Goal: Task Accomplishment & Management: Complete application form

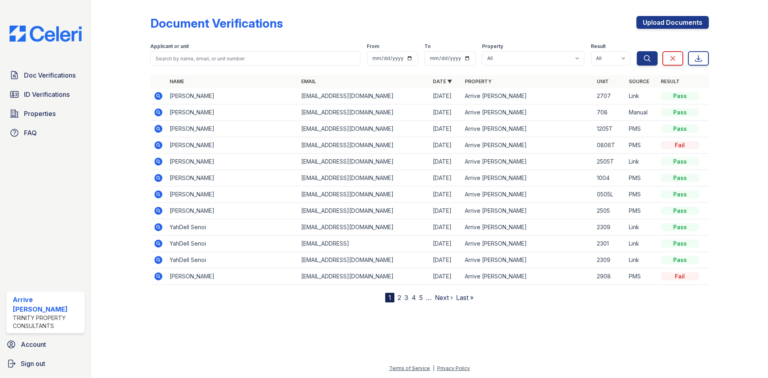
click at [157, 111] on icon at bounding box center [159, 113] width 10 height 10
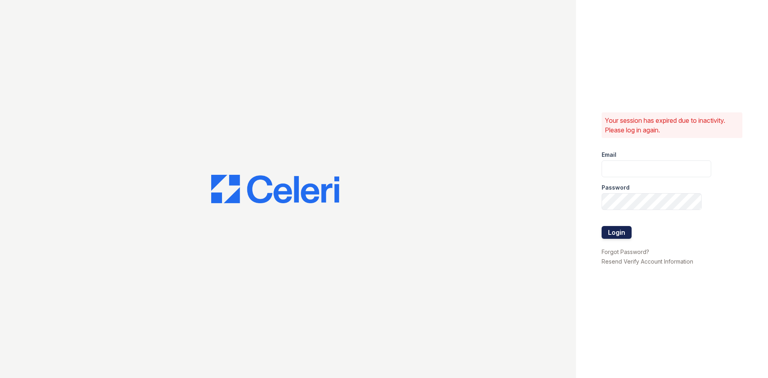
type input "[EMAIL_ADDRESS][DOMAIN_NAME]"
click at [622, 234] on button "Login" at bounding box center [617, 232] width 30 height 13
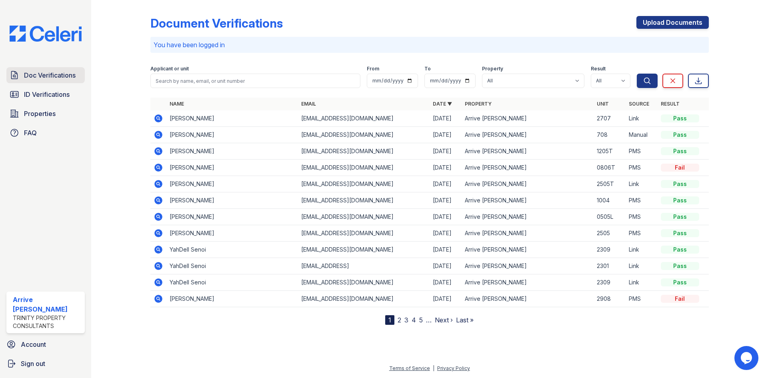
click at [56, 73] on span "Doc Verifications" at bounding box center [50, 75] width 52 height 10
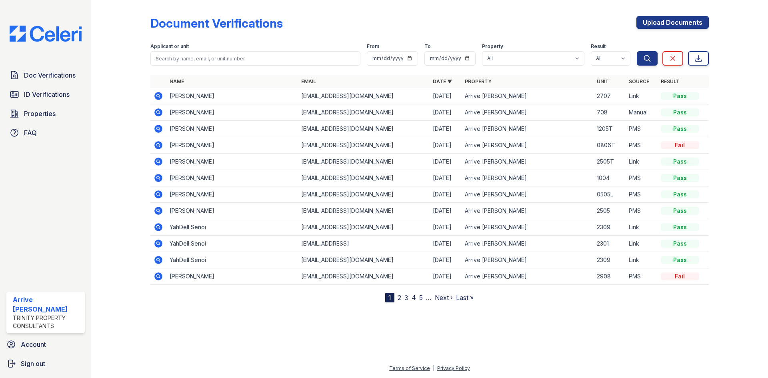
click at [53, 324] on div "Trinity Property Consultants" at bounding box center [47, 322] width 69 height 16
click at [663, 22] on link "Upload Documents" at bounding box center [673, 22] width 72 height 13
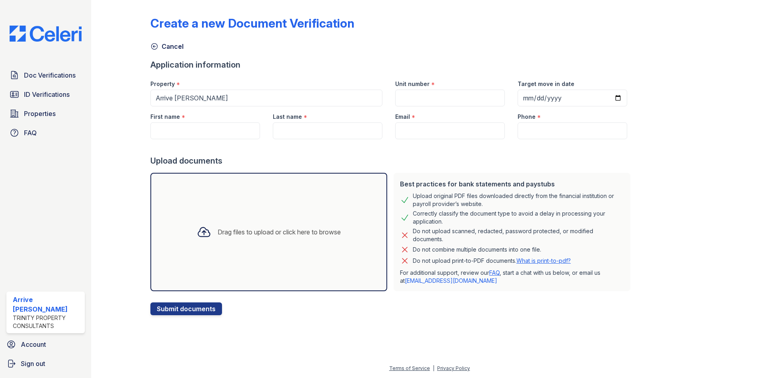
click at [320, 207] on div "Drag files to upload or click here to browse" at bounding box center [268, 232] width 237 height 118
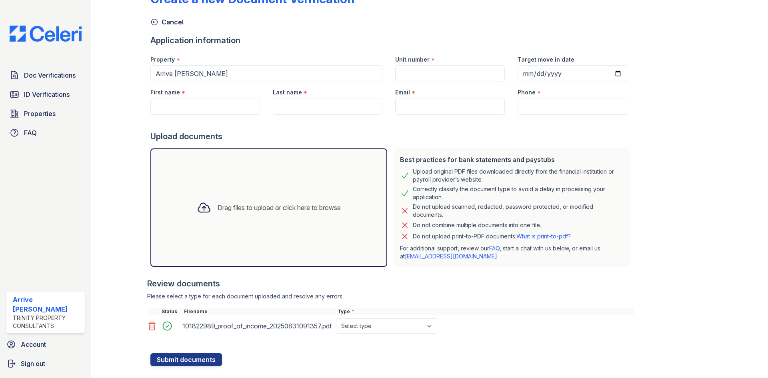
scroll to position [37, 0]
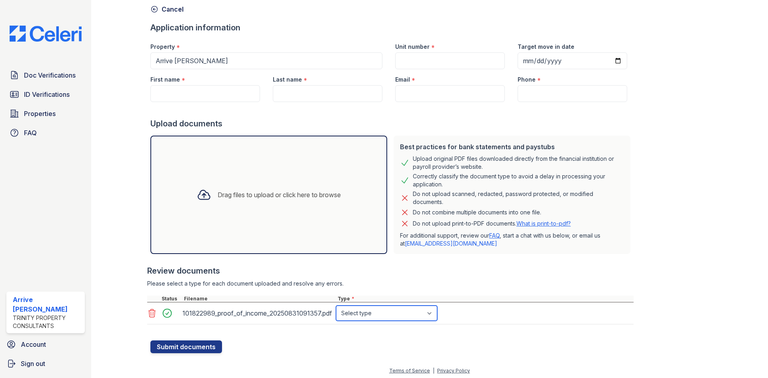
click at [434, 313] on select "Select type Paystub Bank Statement Offer Letter Tax Documents Benefit Award Let…" at bounding box center [386, 313] width 101 height 15
select select "paystub"
click at [336, 306] on select "Select type Paystub Bank Statement Offer Letter Tax Documents Benefit Award Let…" at bounding box center [386, 313] width 101 height 15
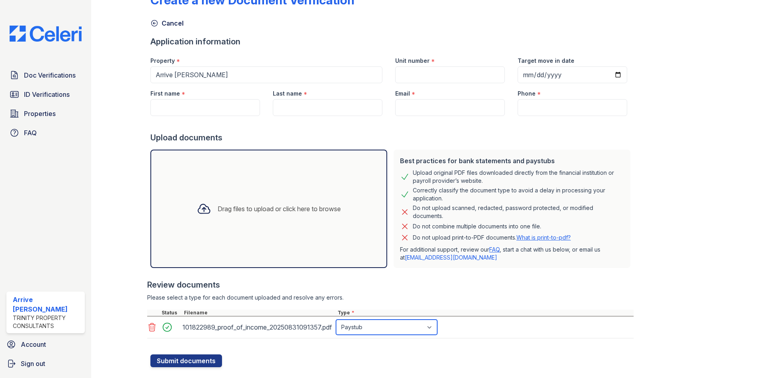
scroll to position [0, 0]
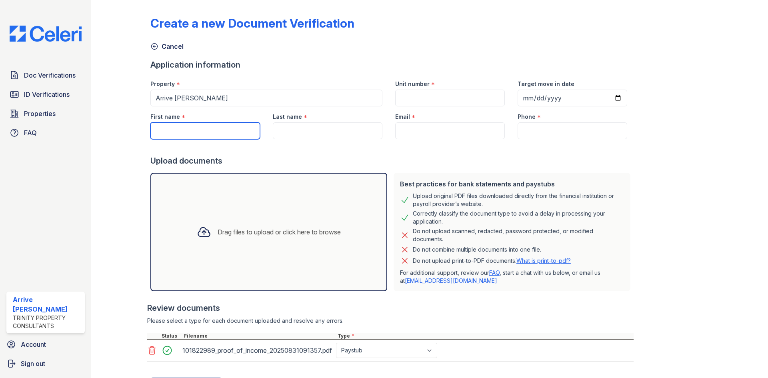
click at [190, 134] on input "First name" at bounding box center [205, 130] width 110 height 17
type input "Zehra"
click at [300, 125] on input "Last name" at bounding box center [328, 130] width 110 height 17
type input "Kazmi"
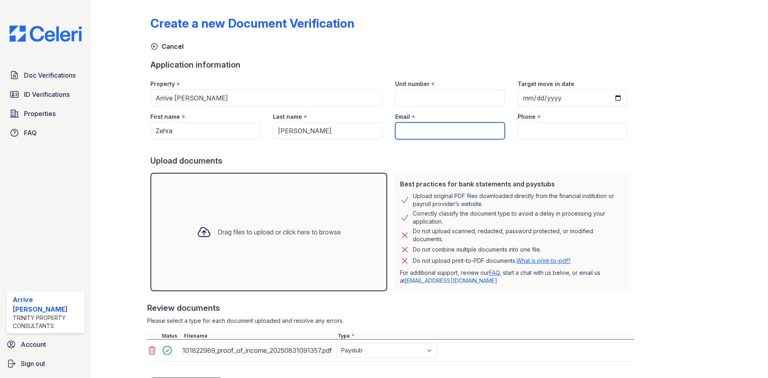
click at [420, 127] on input "Email" at bounding box center [450, 130] width 110 height 17
type input "zehrakazmi99@gmail.com"
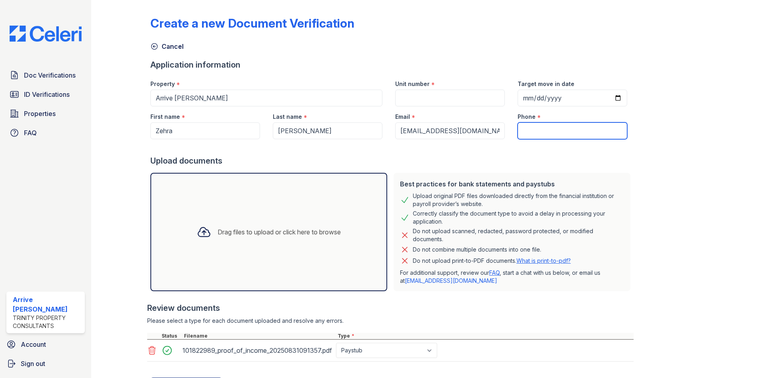
click at [534, 128] on input "Phone" at bounding box center [573, 130] width 110 height 17
click at [443, 102] on input "Unit number" at bounding box center [450, 98] width 110 height 17
type input "708"
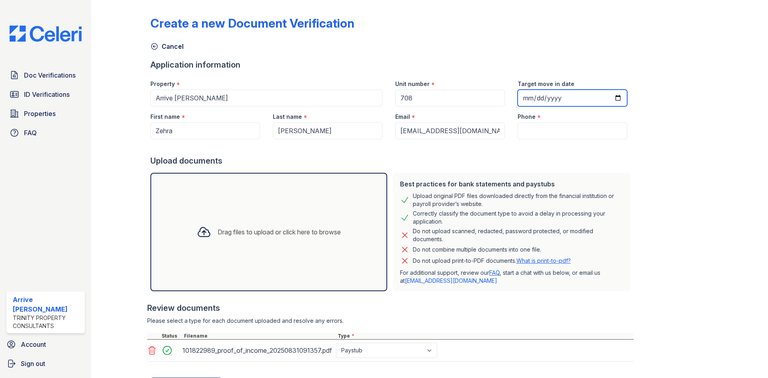
click at [579, 96] on input "Target move in date" at bounding box center [573, 98] width 110 height 17
click at [607, 96] on input "Target move in date" at bounding box center [573, 98] width 110 height 17
click at [354, 186] on div "Drag files to upload or click here to browse" at bounding box center [268, 232] width 237 height 118
click at [533, 128] on input "Phone" at bounding box center [573, 130] width 110 height 17
type input "(941) 544-8036"
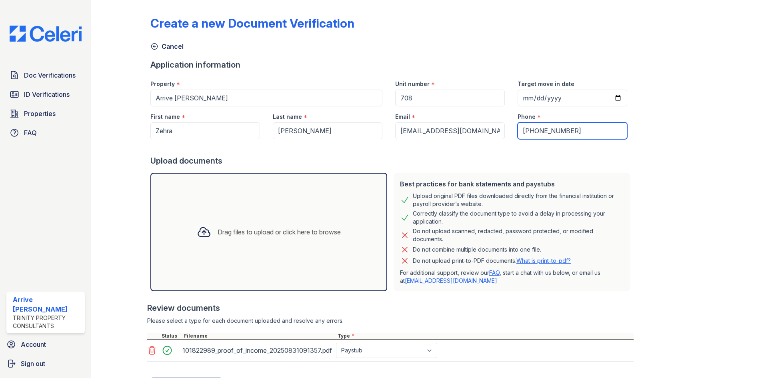
scroll to position [40, 0]
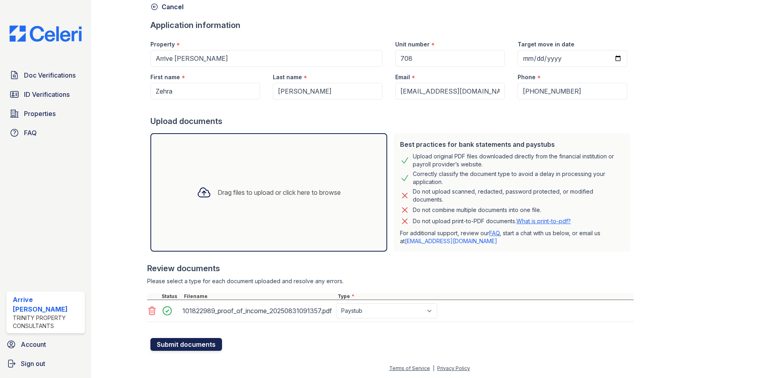
click at [198, 342] on button "Submit documents" at bounding box center [186, 344] width 72 height 13
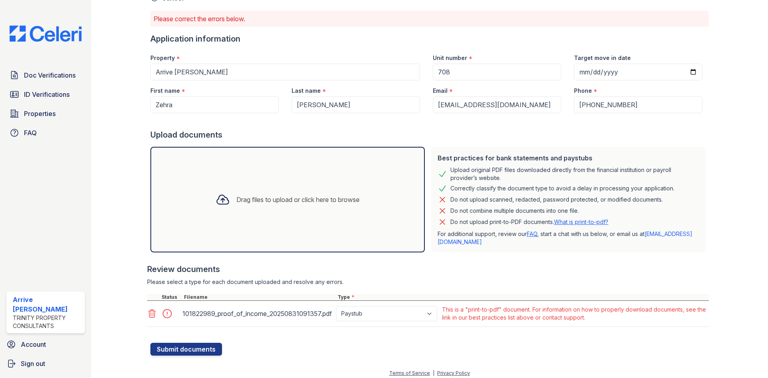
scroll to position [53, 0]
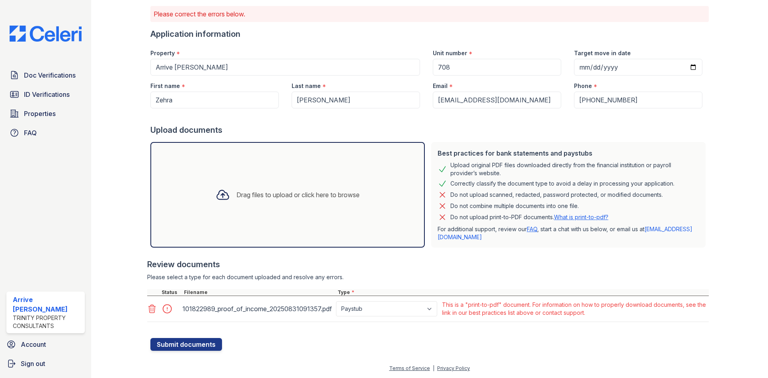
click at [166, 310] on div at bounding box center [169, 308] width 22 height 11
click at [164, 310] on div at bounding box center [169, 308] width 22 height 11
drag, startPoint x: 525, startPoint y: 244, endPoint x: 430, endPoint y: 236, distance: 95.2
click at [431, 236] on div "Best practices for bank statements and paystubs Upload original PDF files downl…" at bounding box center [568, 195] width 274 height 106
drag, startPoint x: 491, startPoint y: 237, endPoint x: 481, endPoint y: 237, distance: 10.0
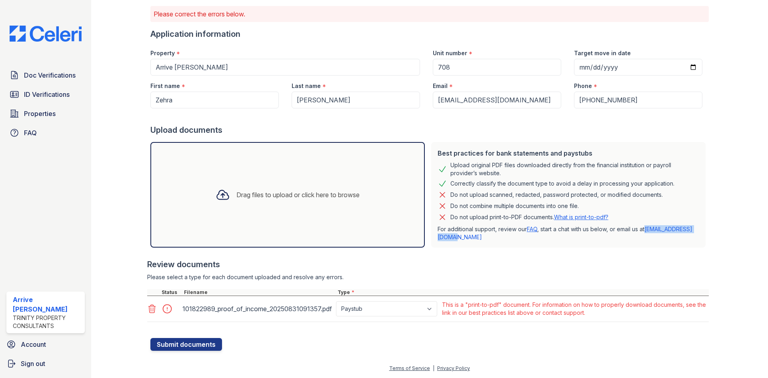
copy link "support@getceleri.com"
click at [51, 118] on span "Properties" at bounding box center [40, 114] width 32 height 10
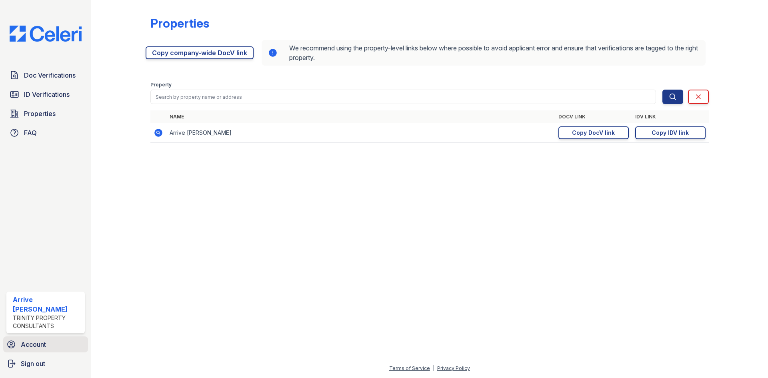
click at [36, 346] on span "Account" at bounding box center [33, 345] width 25 height 10
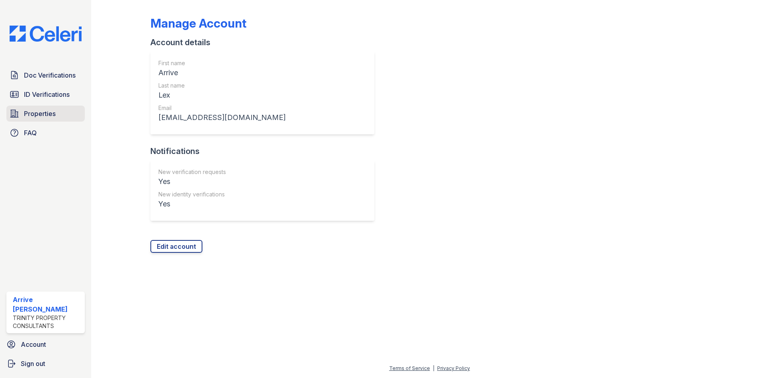
click at [55, 119] on link "Properties" at bounding box center [45, 114] width 78 height 16
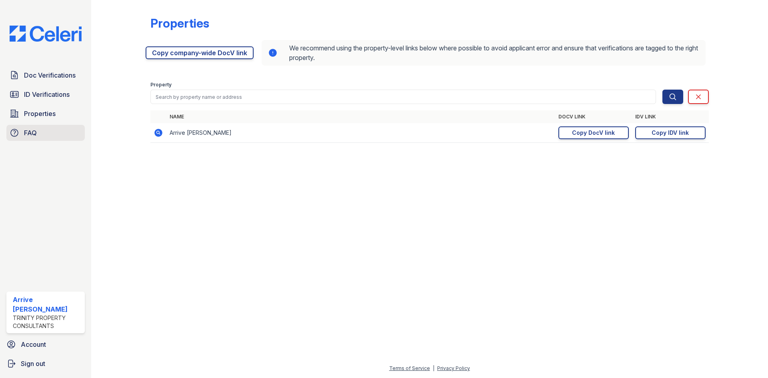
click at [28, 135] on span "FAQ" at bounding box center [30, 133] width 13 height 10
click at [419, 368] on link "Terms of Service" at bounding box center [409, 368] width 41 height 6
click at [57, 94] on span "ID Verifications" at bounding box center [47, 95] width 46 height 10
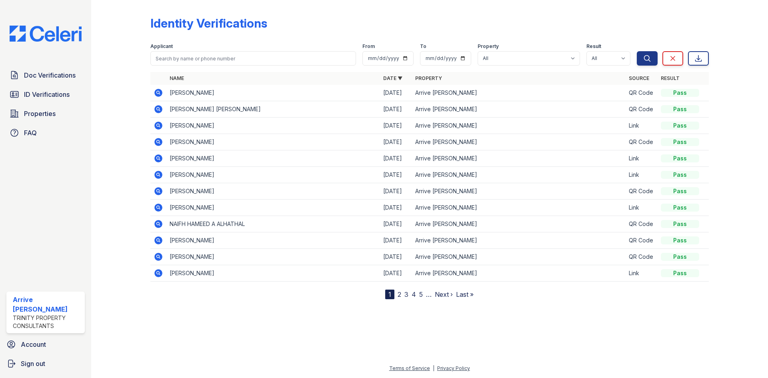
click at [158, 159] on icon at bounding box center [159, 159] width 10 height 10
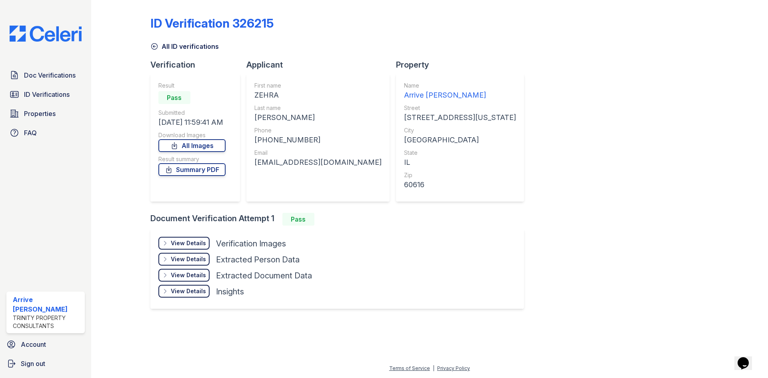
click at [189, 242] on div "View Details" at bounding box center [188, 243] width 35 height 8
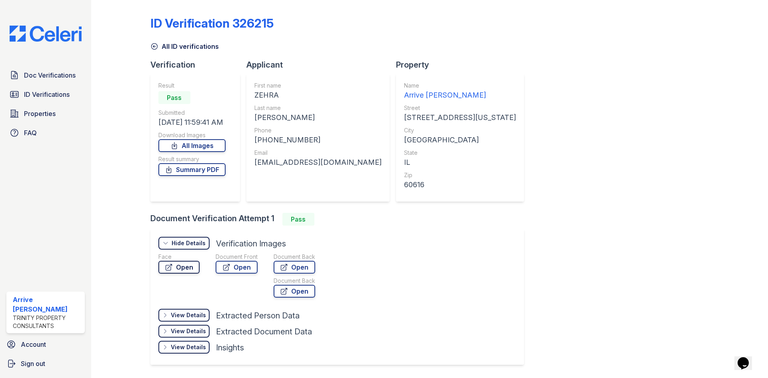
click at [182, 268] on link "Open" at bounding box center [178, 267] width 41 height 13
click at [230, 269] on link "Open" at bounding box center [237, 267] width 42 height 13
click at [294, 268] on link "Open" at bounding box center [295, 267] width 42 height 13
click at [491, 204] on div "ID Verification 326215 All ID verifications Verification Result Pass Submitted …" at bounding box center [429, 189] width 559 height 373
